Goal: Task Accomplishment & Management: Manage account settings

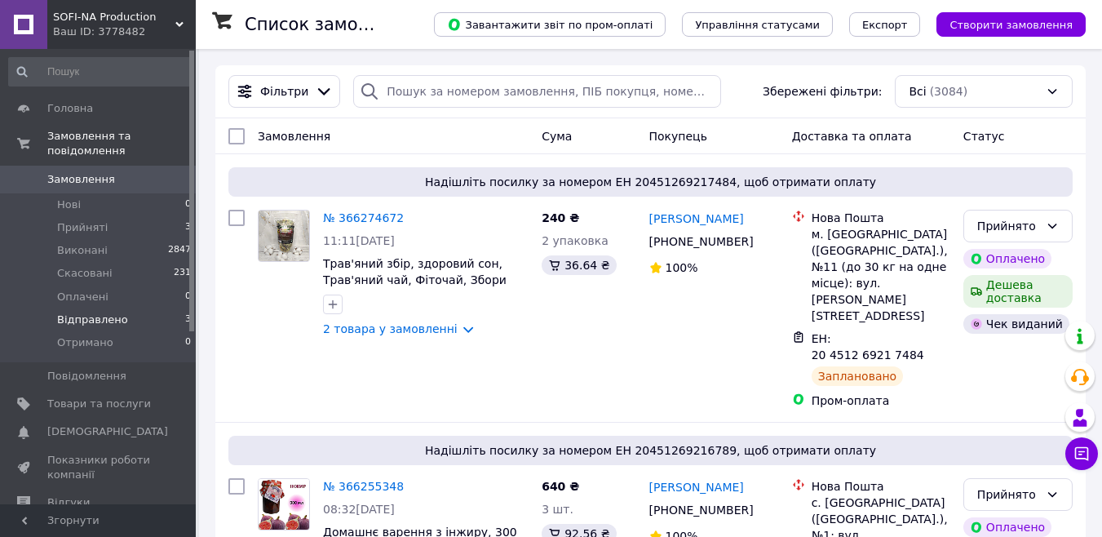
click at [98, 312] on span "Відправлено" at bounding box center [92, 319] width 71 height 15
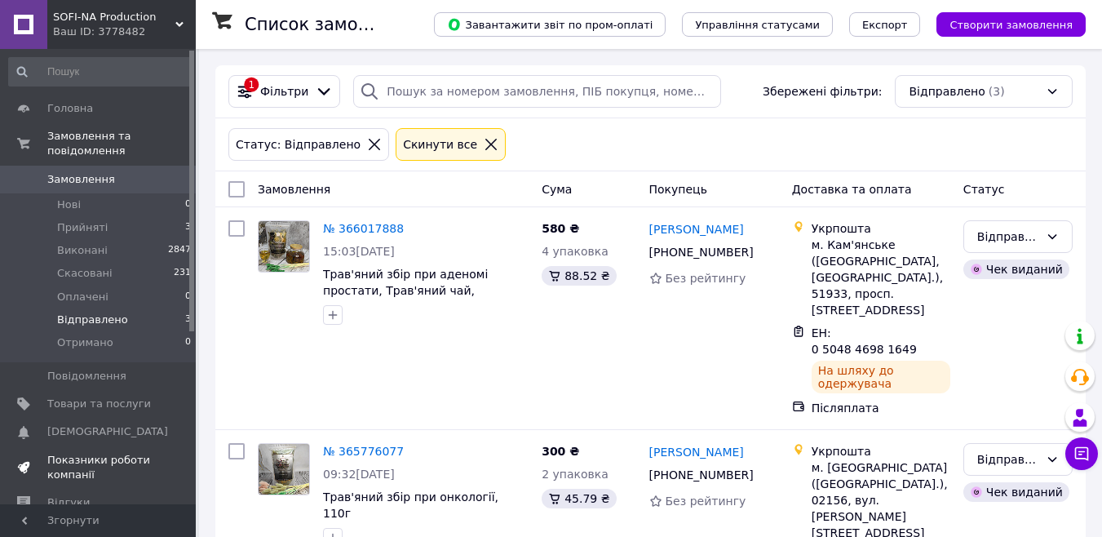
click at [86, 446] on link "Показники роботи компанії" at bounding box center [100, 467] width 201 height 42
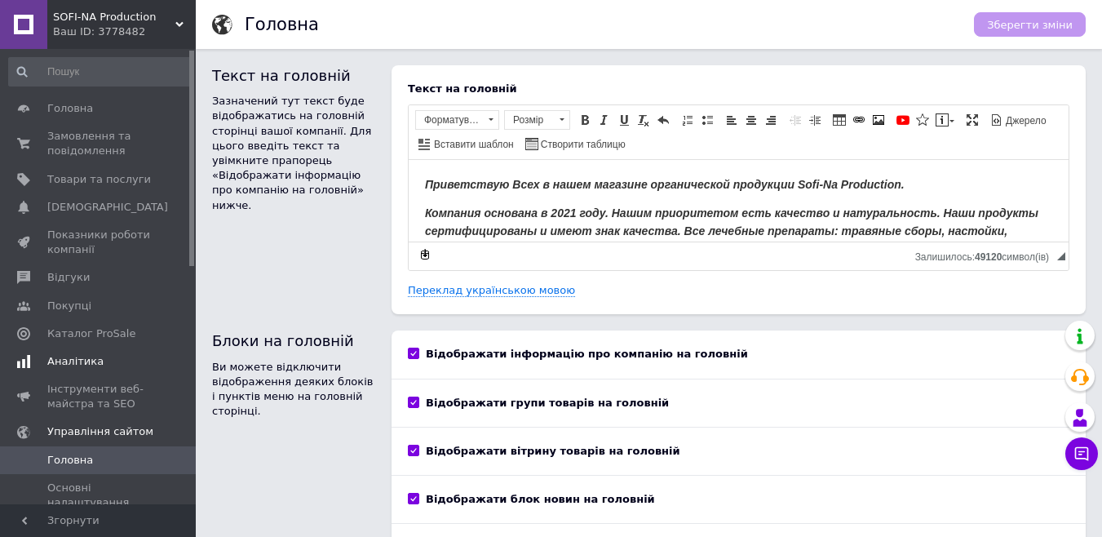
click at [104, 366] on span "Аналітика" at bounding box center [99, 361] width 104 height 15
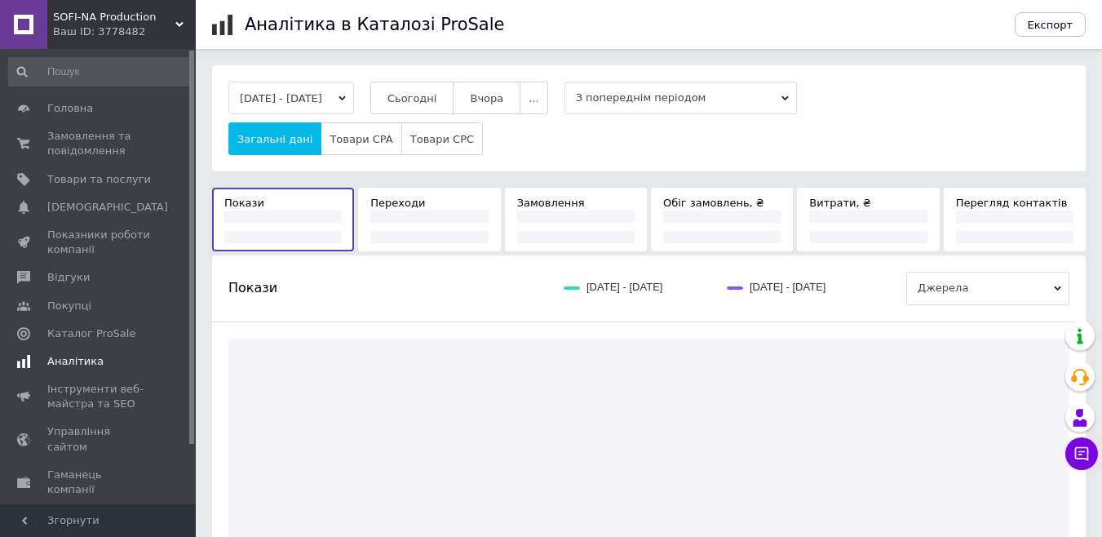
click at [93, 364] on span "Аналітика" at bounding box center [75, 361] width 56 height 15
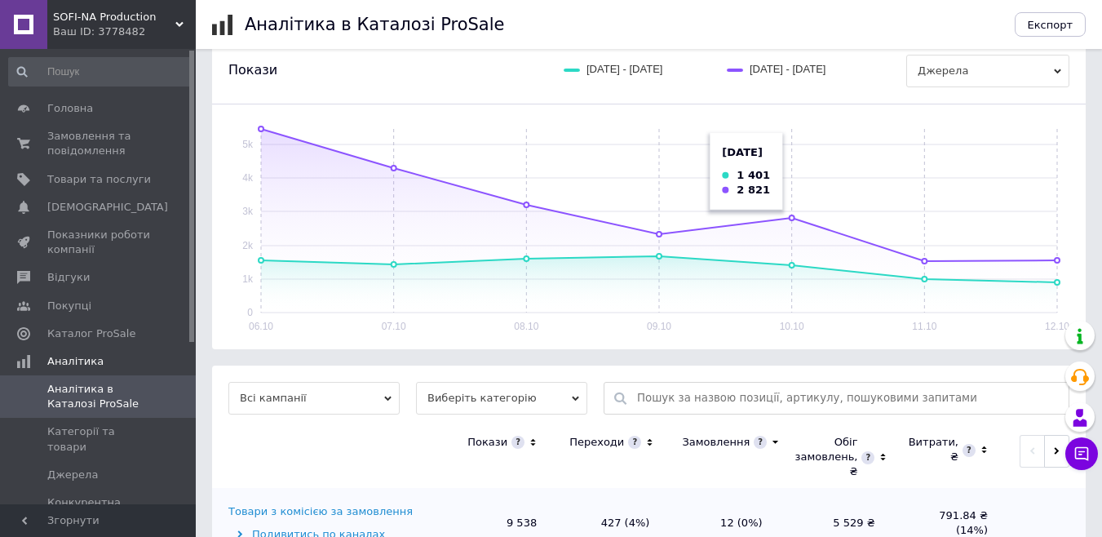
scroll to position [245, 0]
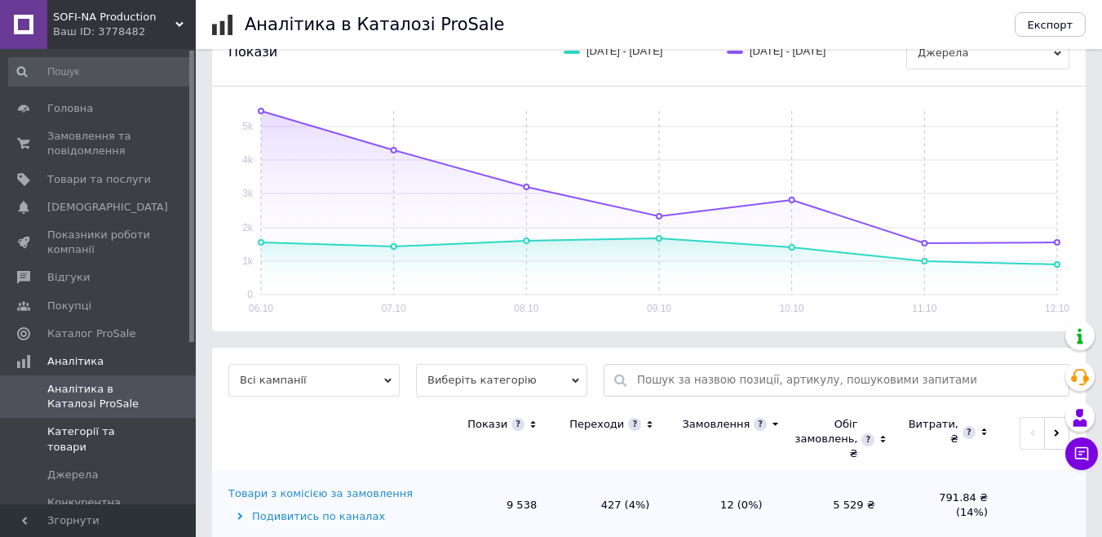
click at [117, 430] on span "Категорії та товари" at bounding box center [99, 438] width 104 height 29
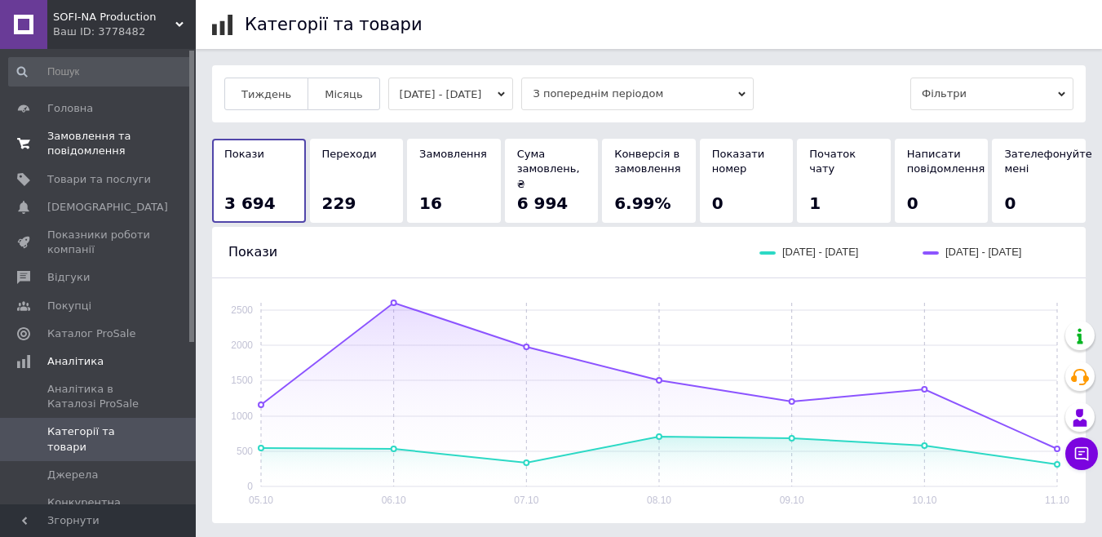
click at [100, 134] on span "Замовлення та повідомлення" at bounding box center [99, 143] width 104 height 29
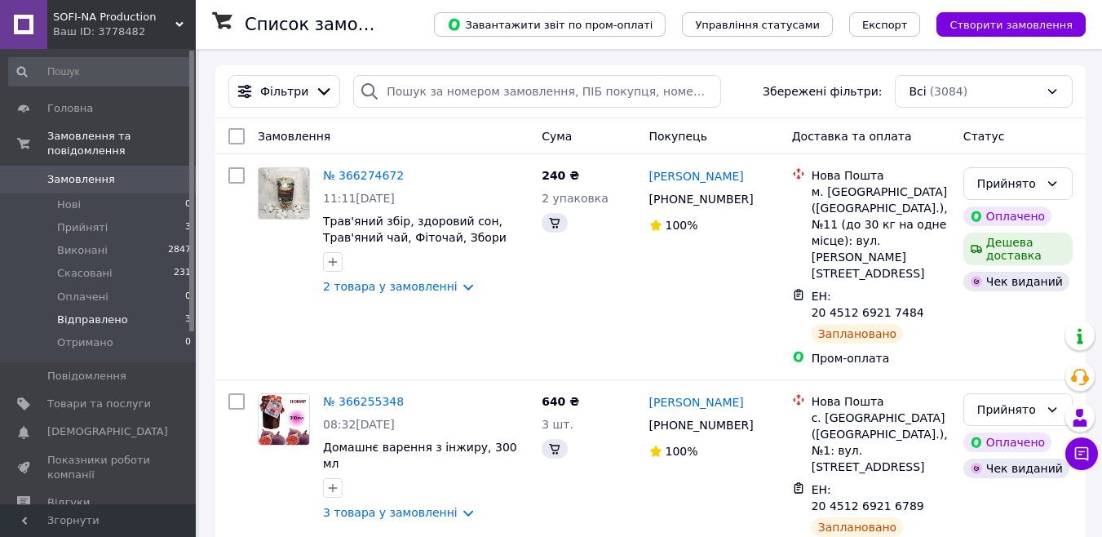
click at [117, 312] on span "Відправлено" at bounding box center [92, 319] width 71 height 15
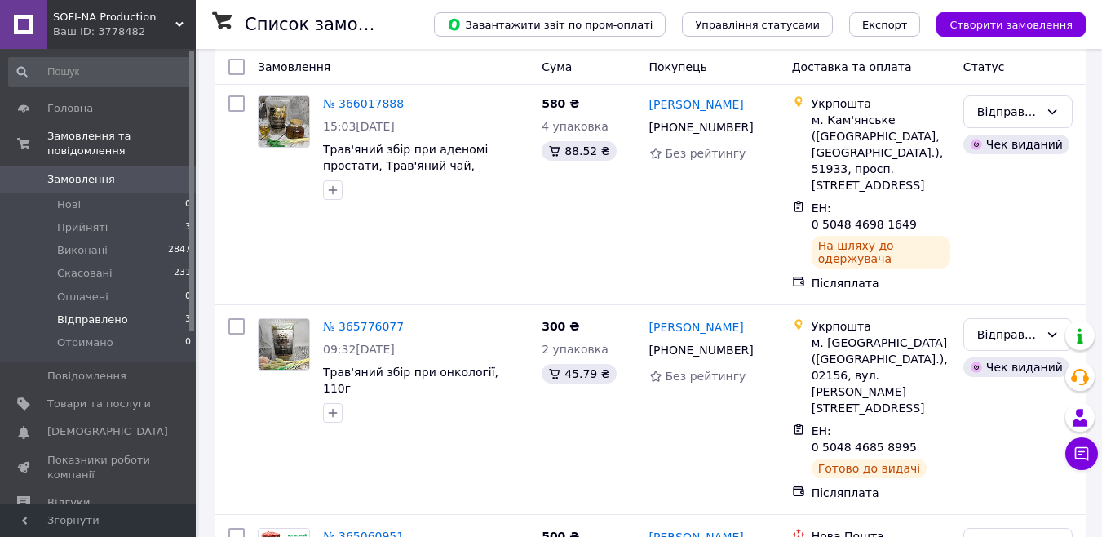
scroll to position [198, 0]
